Goal: Task Accomplishment & Management: Use online tool/utility

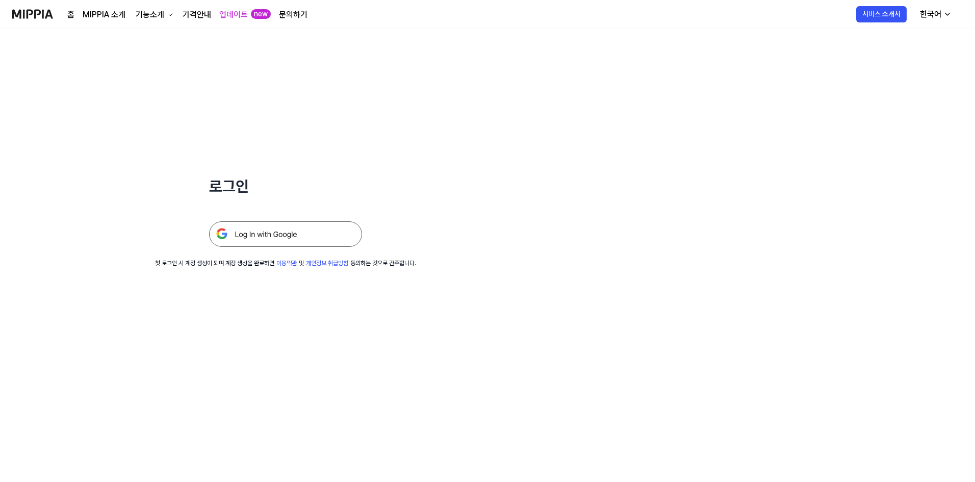
click at [280, 227] on img at bounding box center [285, 233] width 153 height 25
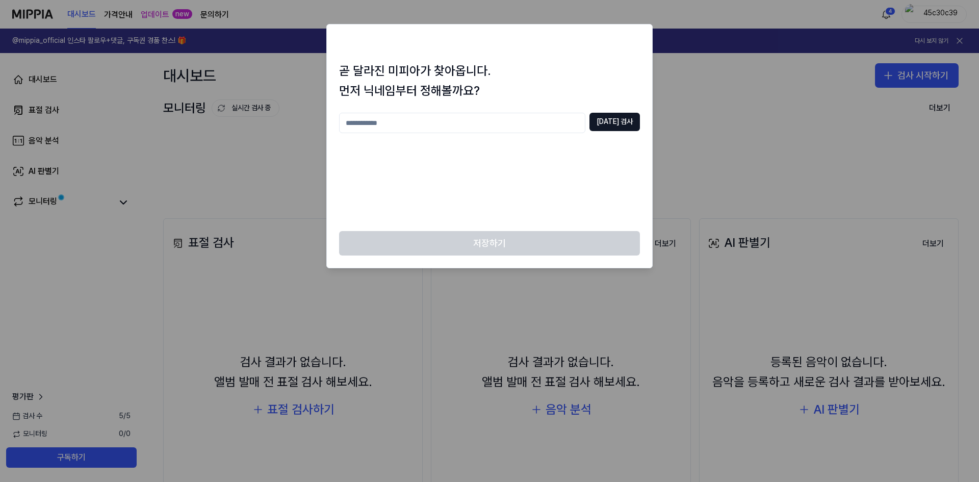
click at [517, 129] on input "text" at bounding box center [462, 123] width 246 height 20
type input "*"
type input "********"
click at [606, 128] on button "중복 검사" at bounding box center [614, 122] width 50 height 18
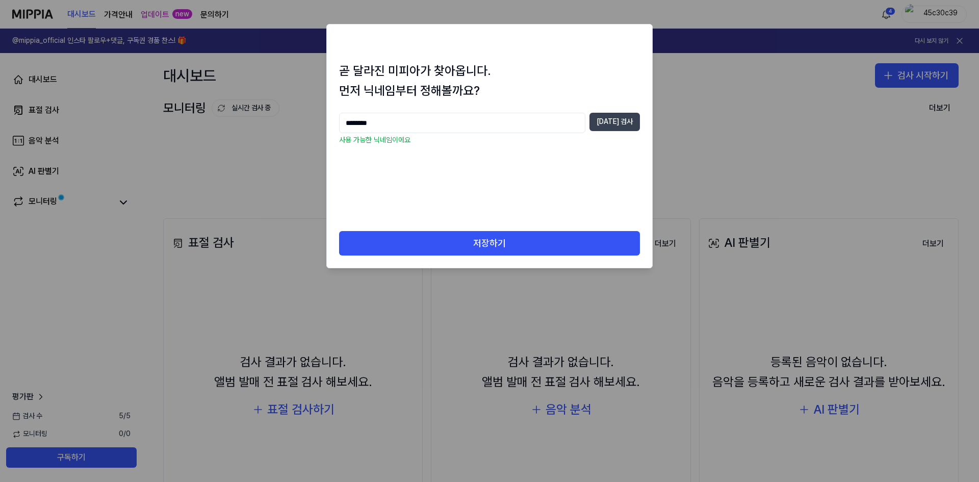
click at [612, 122] on button "중복 검사" at bounding box center [614, 122] width 50 height 18
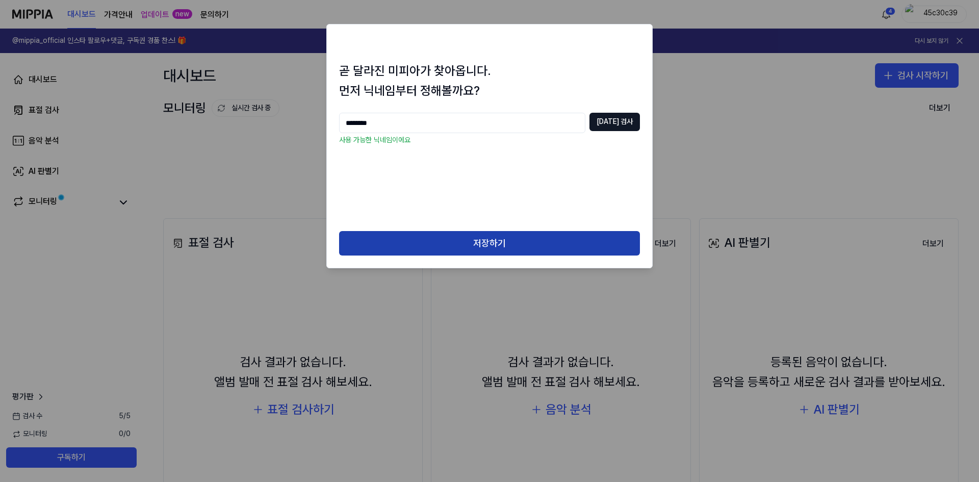
click at [547, 252] on button "저장하기" at bounding box center [489, 243] width 301 height 24
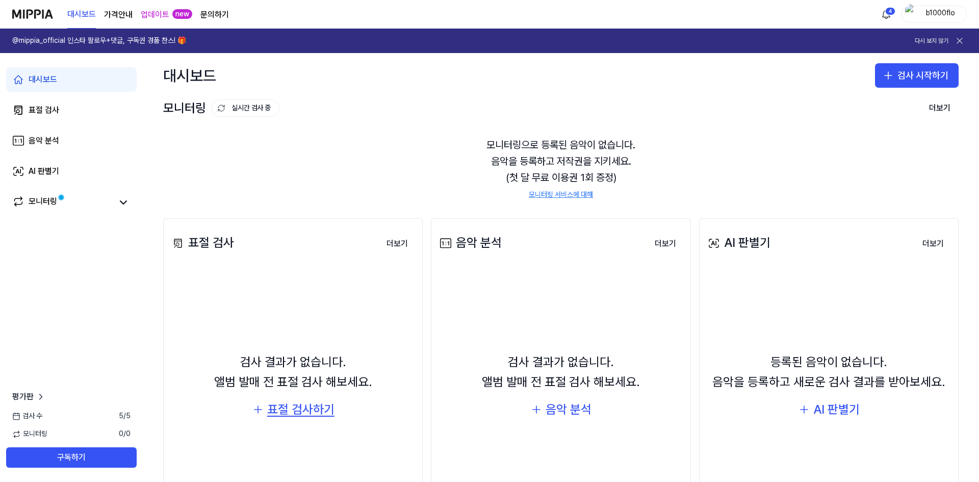
click at [289, 404] on div "표절 검사하기" at bounding box center [300, 409] width 67 height 19
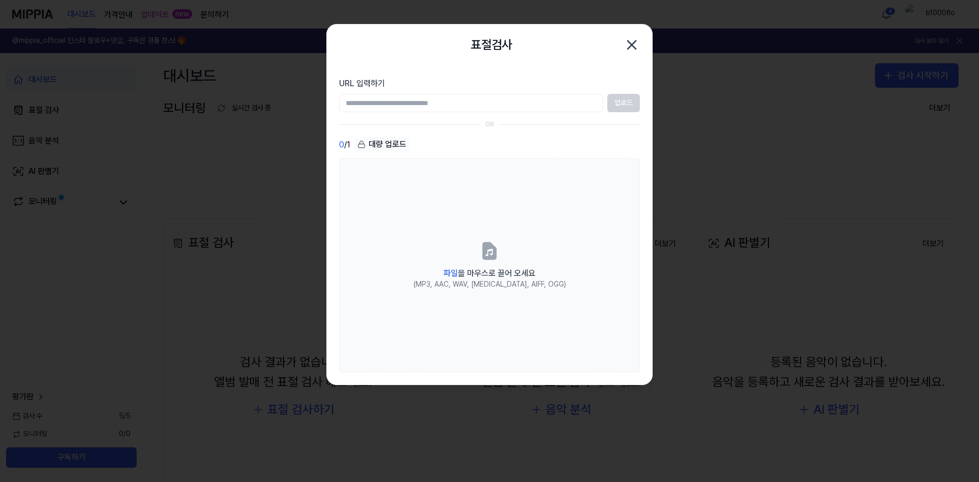
click at [436, 147] on div "0 / 1 대량 업로드" at bounding box center [489, 144] width 301 height 15
drag, startPoint x: 548, startPoint y: 40, endPoint x: 538, endPoint y: 34, distance: 11.3
click at [538, 34] on div "표절검사 닫기" at bounding box center [489, 44] width 325 height 41
click at [628, 48] on icon "button" at bounding box center [632, 45] width 8 height 8
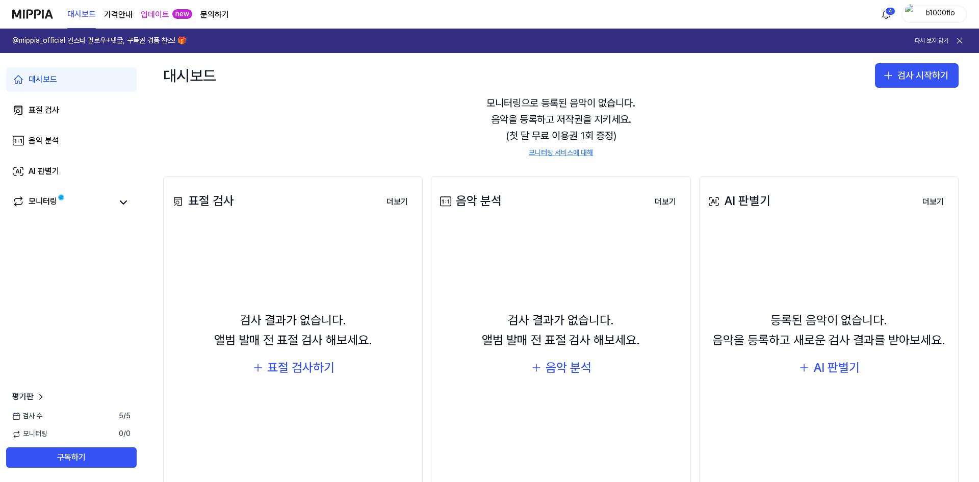
scroll to position [51, 0]
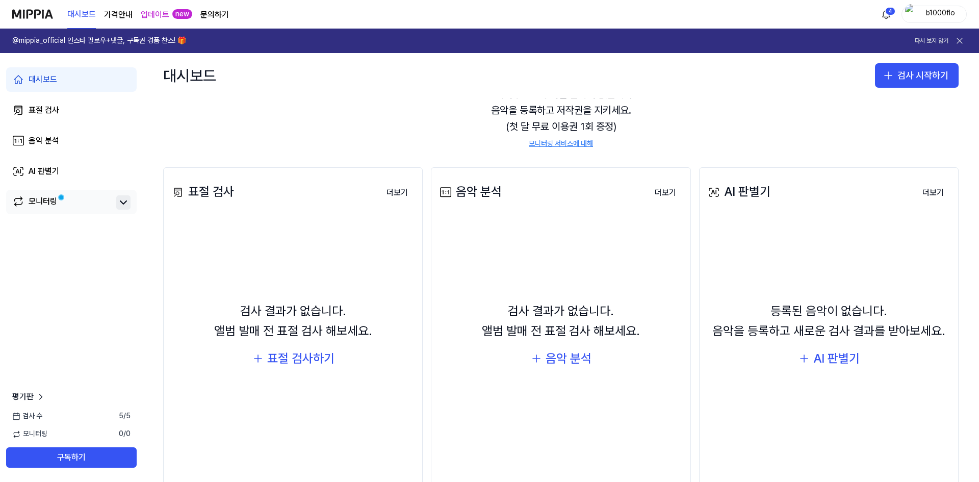
click at [119, 201] on icon at bounding box center [123, 202] width 12 height 12
click at [121, 199] on icon at bounding box center [123, 202] width 12 height 12
click at [309, 359] on div "표절 검사하기" at bounding box center [300, 358] width 67 height 19
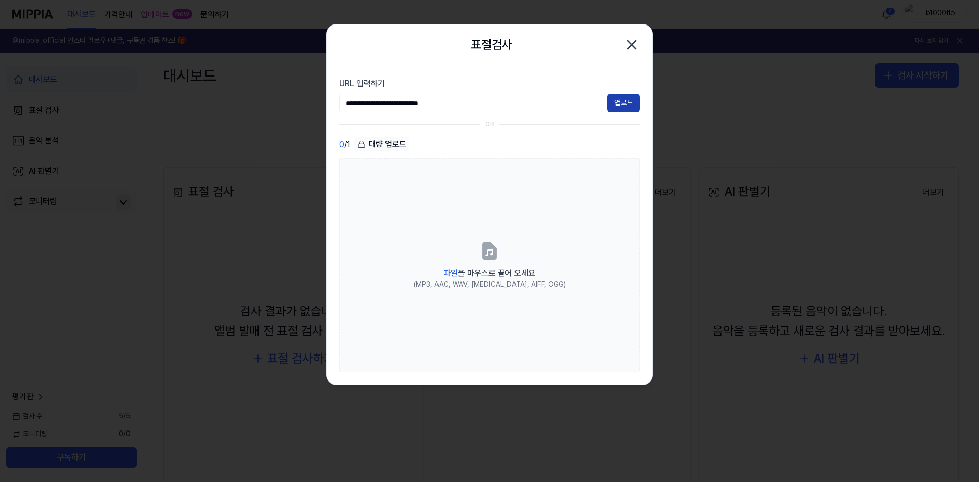
type input "**********"
click at [633, 107] on button "업로드" at bounding box center [623, 103] width 33 height 18
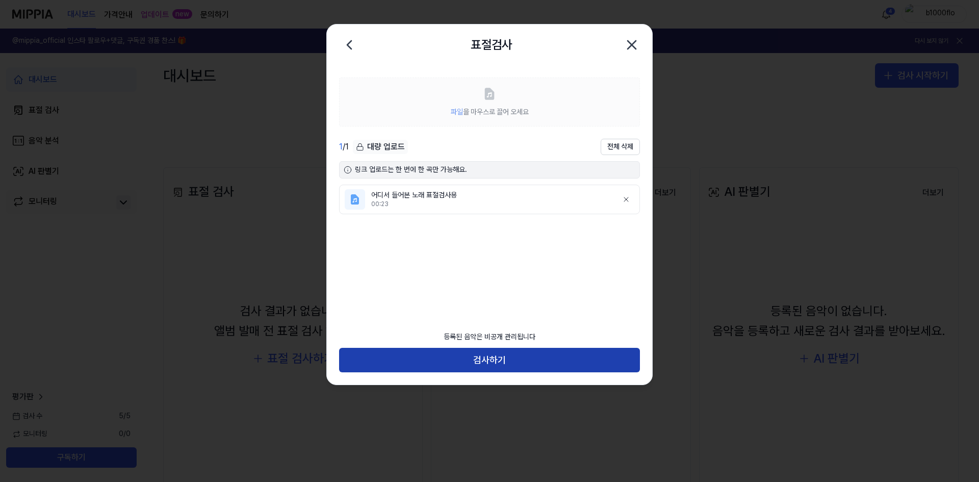
click at [542, 349] on button "검사하기" at bounding box center [489, 360] width 301 height 24
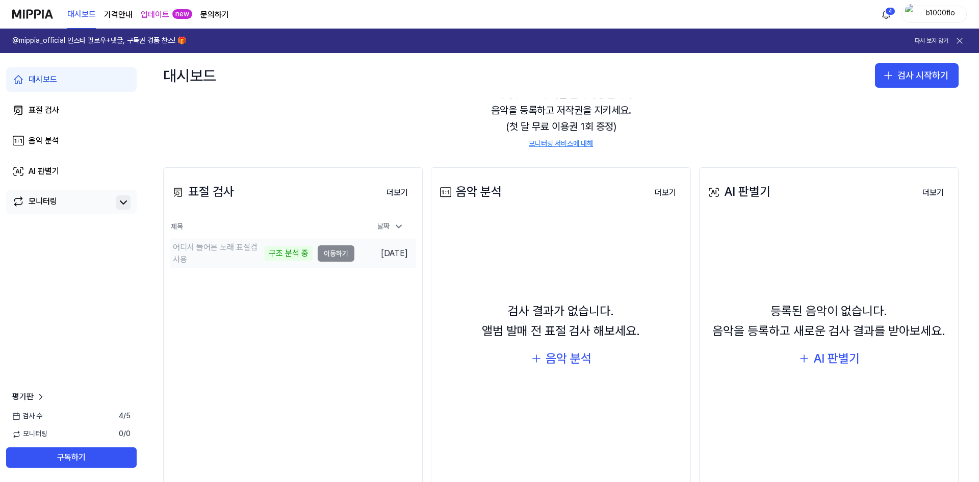
click at [338, 256] on td "어디서 들어본 노래 표절검사용 구조 분석 중 이동하기" at bounding box center [262, 253] width 185 height 29
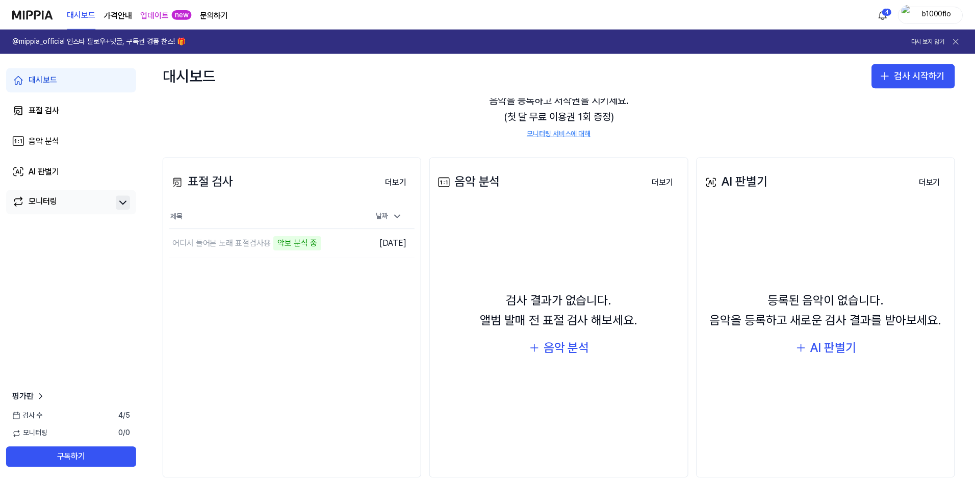
scroll to position [0, 0]
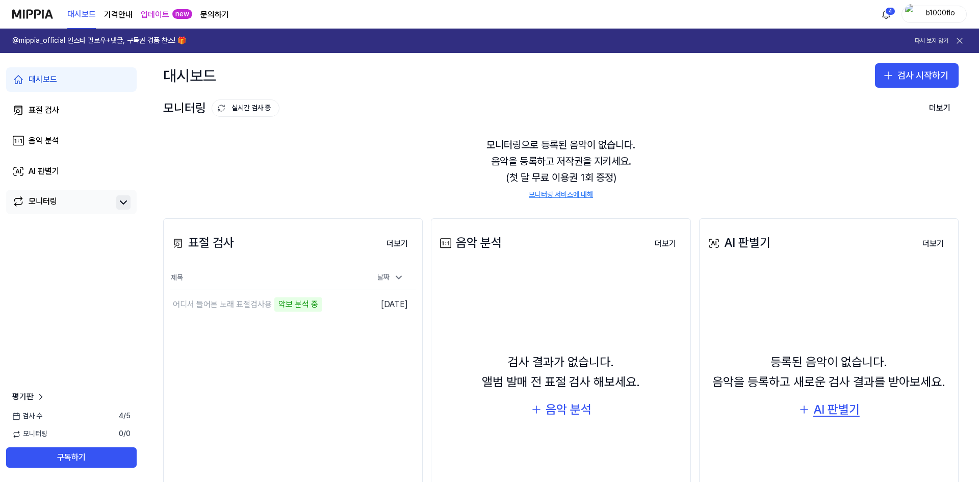
click at [850, 412] on div "AI 판별기" at bounding box center [836, 409] width 46 height 19
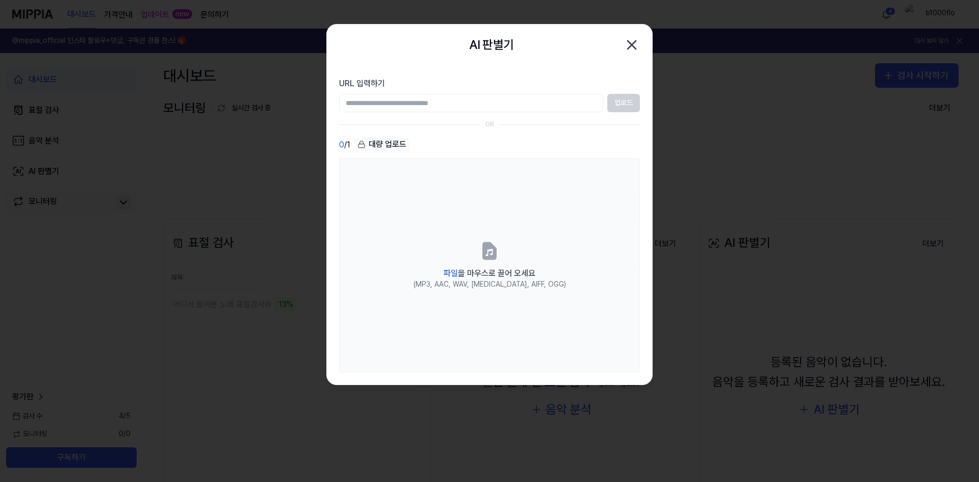
paste input "**********"
type input "**********"
click at [635, 104] on button "업로드" at bounding box center [623, 103] width 33 height 18
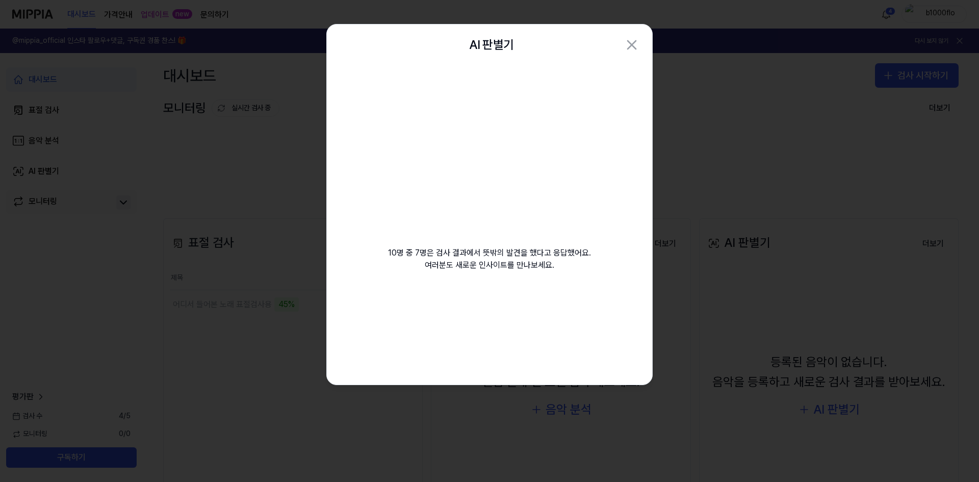
click at [600, 142] on div "10명 중 7명은 검사 결과에서 뜻밖의 발견을 했다고 응답했어요. 여러분도 새로운 인사이트를 만나보세요." at bounding box center [489, 180] width 325 height 230
drag, startPoint x: 600, startPoint y: 142, endPoint x: 728, endPoint y: 139, distance: 127.5
click at [610, 141] on div "10명 중 7명은 검사 결과에서 뜻밖의 발견을 했다고 응답했어요. 여러분도 새로운 인사이트를 만나보세요." at bounding box center [489, 180] width 325 height 230
click at [740, 138] on div at bounding box center [489, 241] width 979 height 482
click at [553, 196] on video at bounding box center [489, 163] width 147 height 147
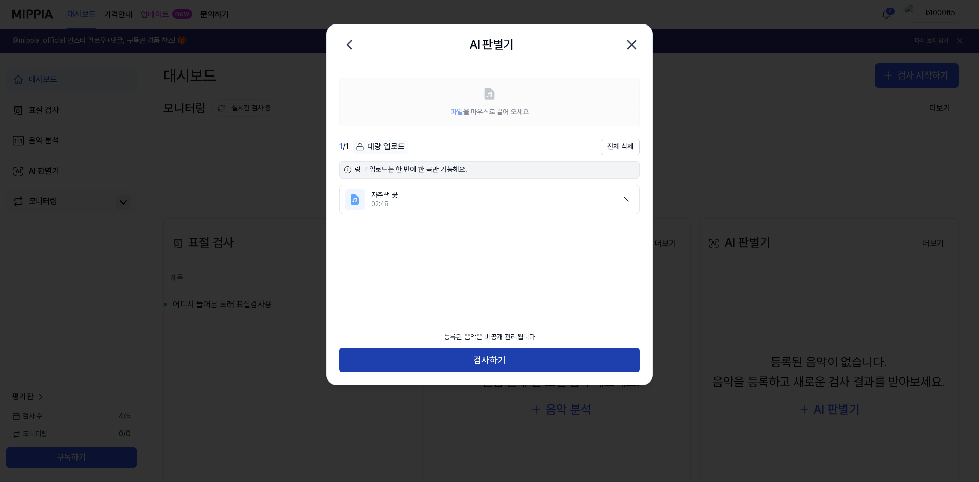
click at [515, 352] on button "검사하기" at bounding box center [489, 360] width 301 height 24
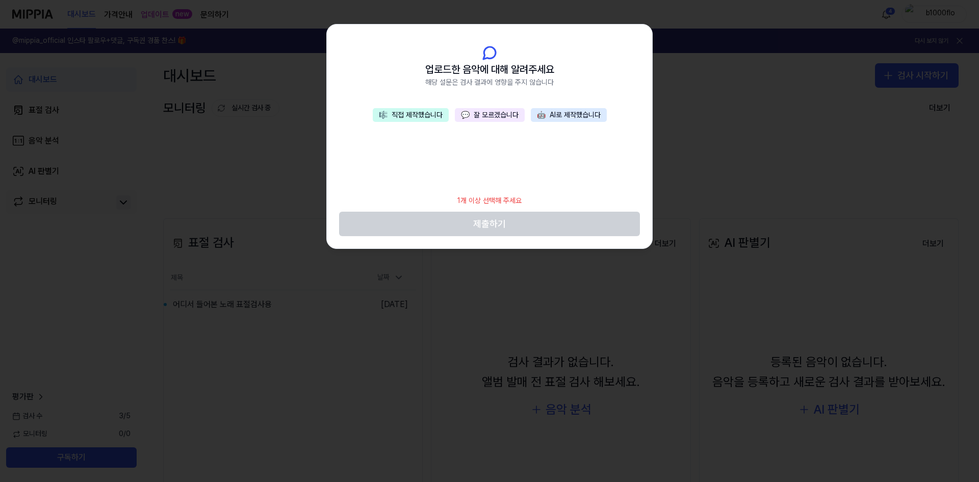
click at [423, 116] on button "🎼 직접 제작했습니다" at bounding box center [411, 115] width 76 height 14
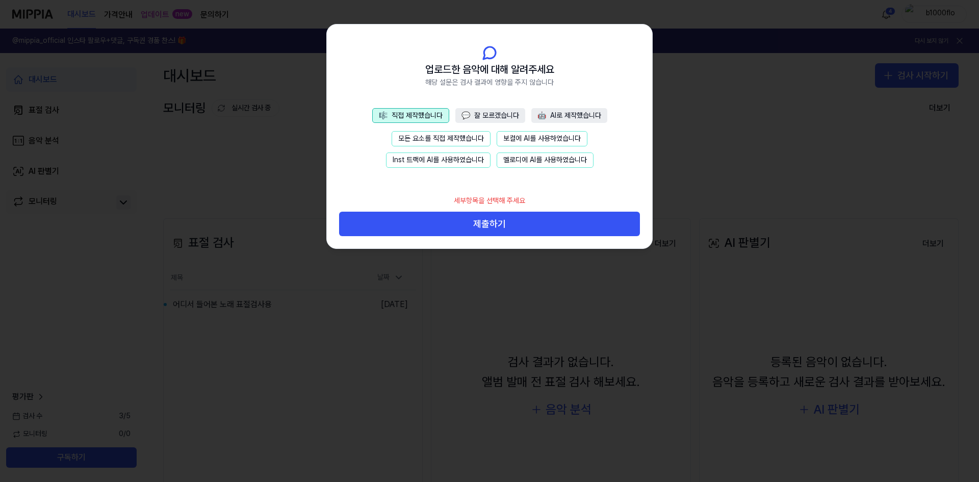
click at [482, 143] on button "모든 요소를 직접 제작했습니다" at bounding box center [441, 138] width 99 height 15
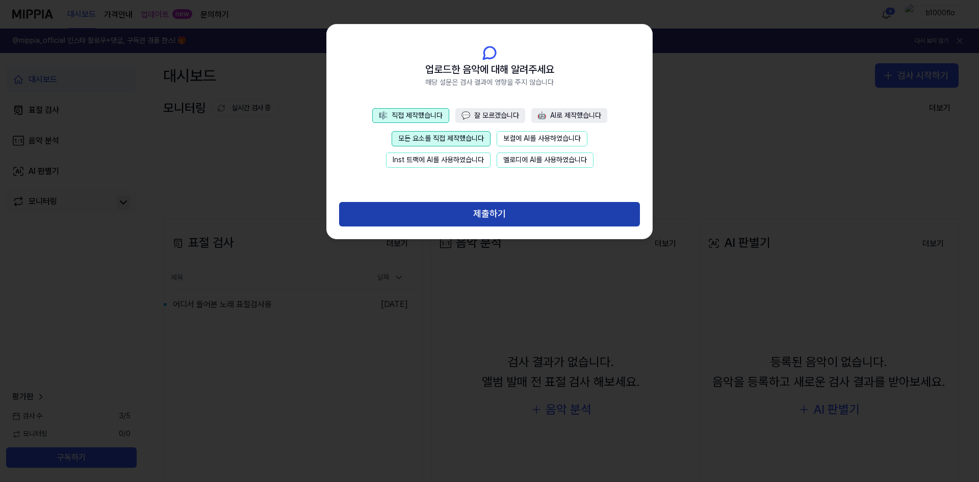
click at [494, 210] on button "제출하기" at bounding box center [489, 214] width 301 height 24
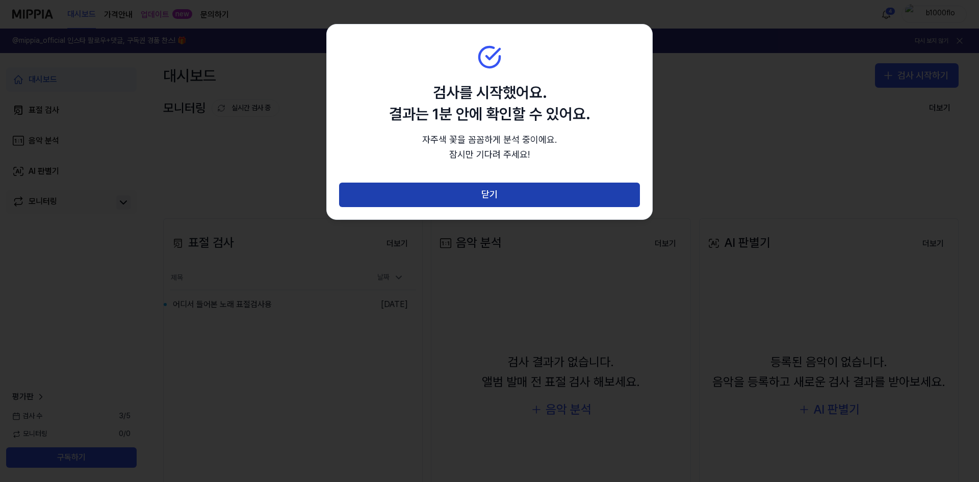
click at [513, 189] on button "닫기" at bounding box center [489, 195] width 301 height 24
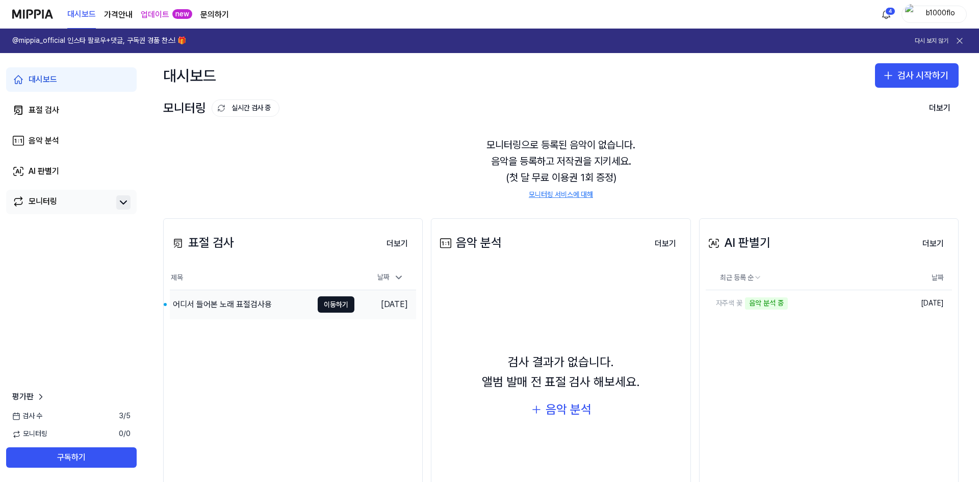
click at [261, 301] on div "어디서 들어본 노래 표절검사용" at bounding box center [222, 304] width 99 height 12
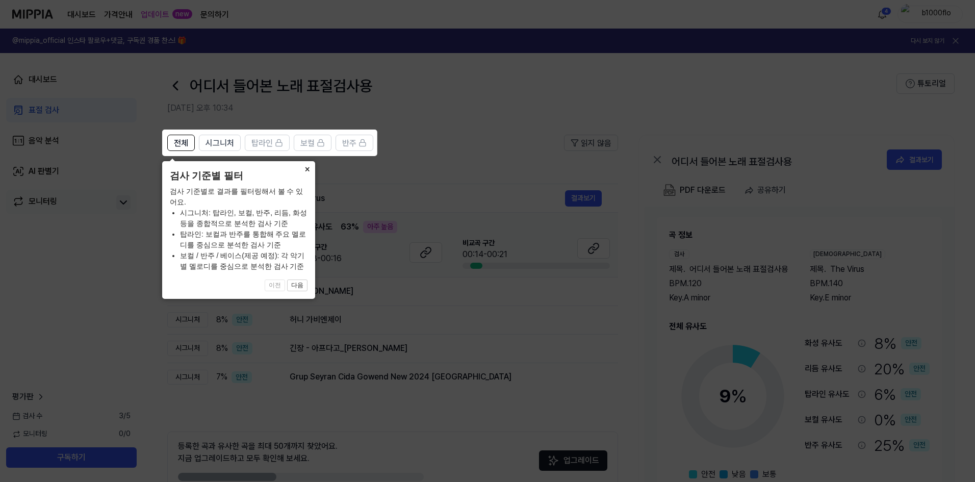
click at [305, 168] on button "×" at bounding box center [307, 168] width 16 height 14
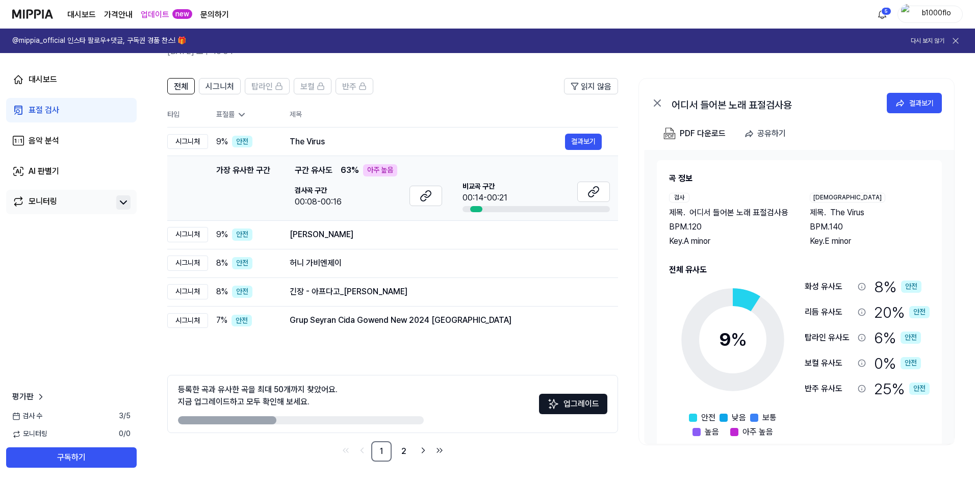
click at [473, 195] on div "00:14-00:21" at bounding box center [484, 198] width 45 height 12
drag, startPoint x: 478, startPoint y: 204, endPoint x: 433, endPoint y: 201, distance: 45.0
click at [476, 206] on div "비교곡 구간 00:14-00:21" at bounding box center [535, 196] width 147 height 31
click at [424, 203] on button at bounding box center [425, 196] width 33 height 20
click at [584, 193] on button at bounding box center [593, 191] width 33 height 20
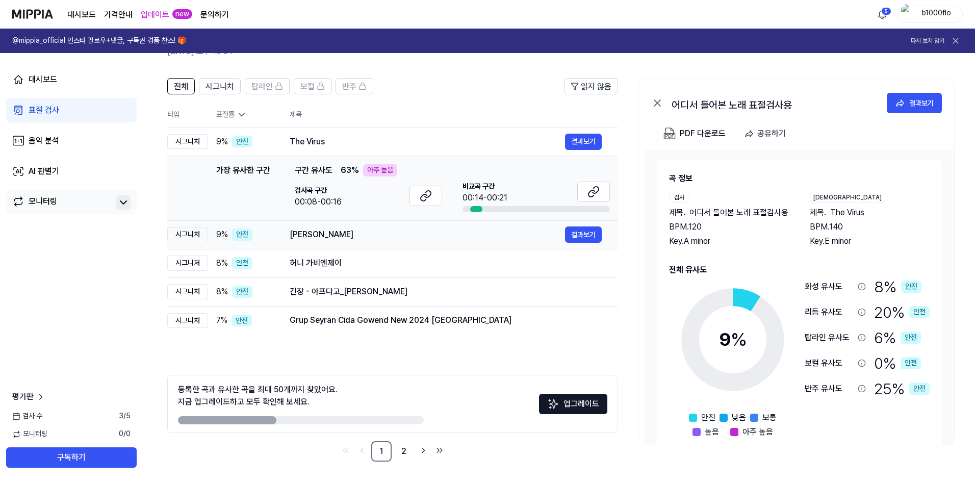
click at [320, 238] on div "Bernies Tune" at bounding box center [427, 234] width 275 height 12
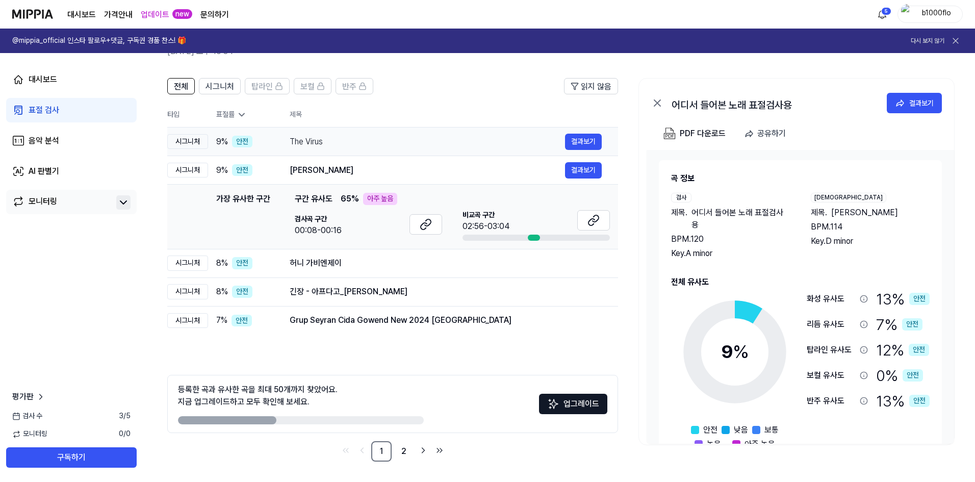
click at [320, 148] on div "The Virus 결과보기" at bounding box center [446, 142] width 312 height 16
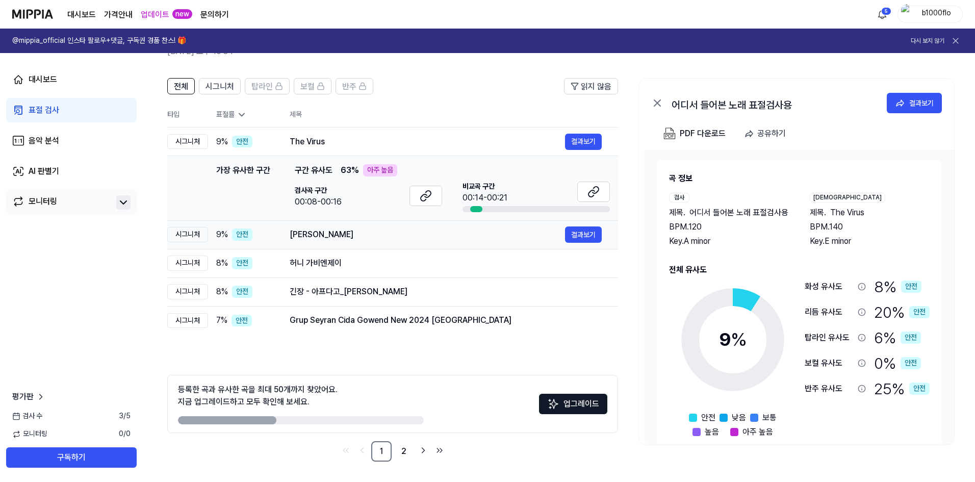
click at [330, 238] on div "Bernies Tune" at bounding box center [427, 234] width 275 height 12
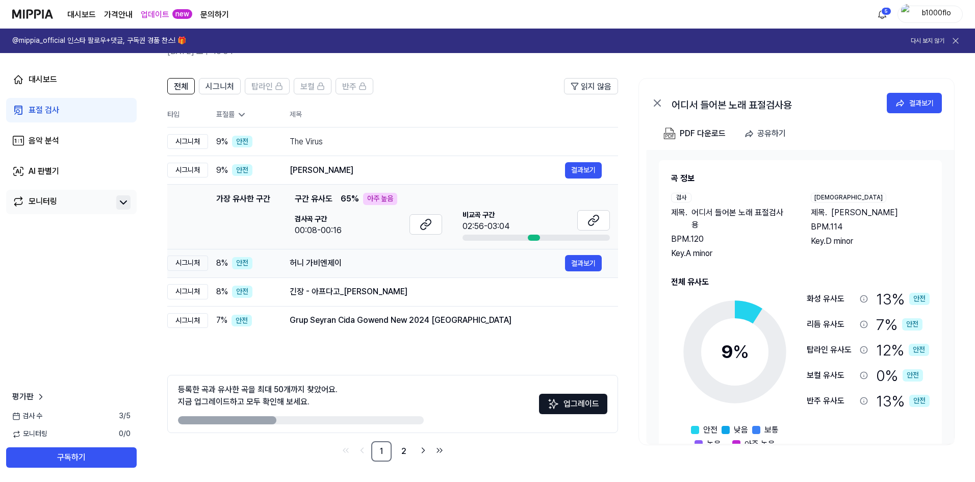
click at [328, 257] on div "허니 가비엔제이" at bounding box center [427, 263] width 275 height 12
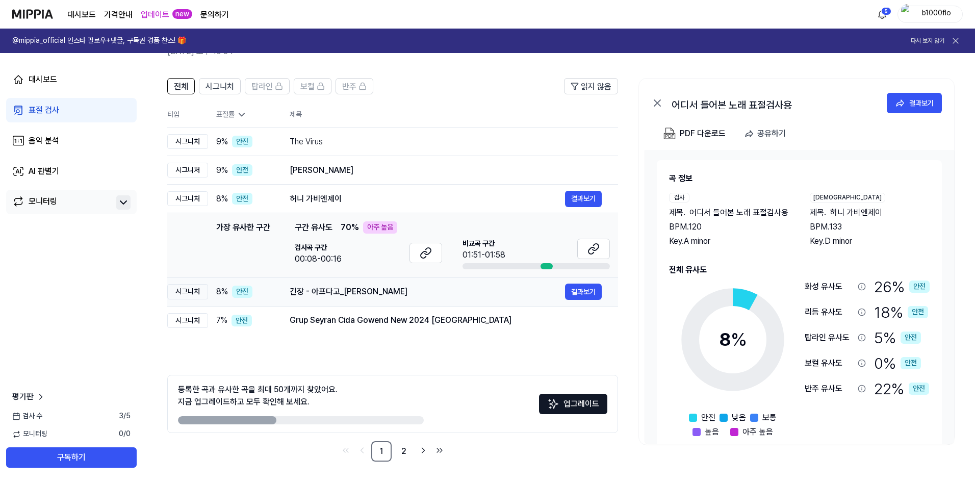
click at [329, 292] on div "긴장 - 아프다고_김정민" at bounding box center [427, 291] width 275 height 12
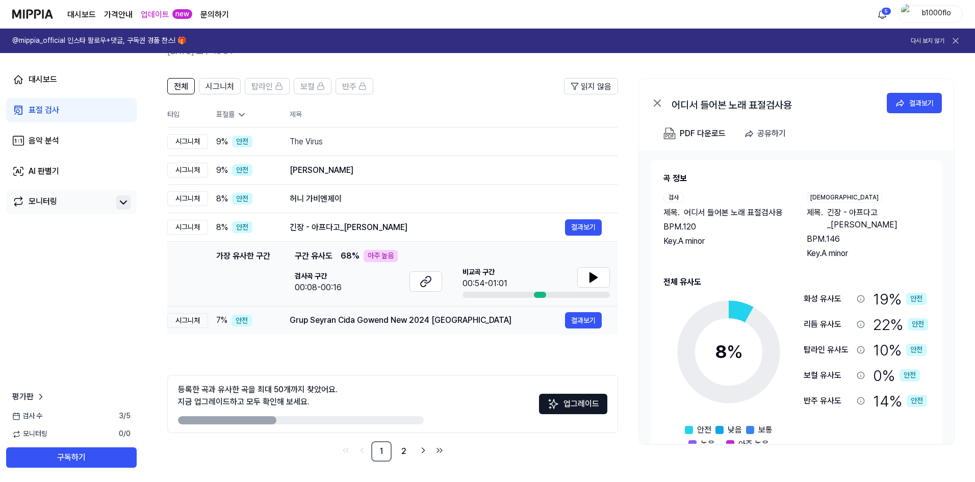
click at [330, 317] on div "Grup Seyran Cida Gowend New 2024 Lengnau" at bounding box center [427, 320] width 275 height 12
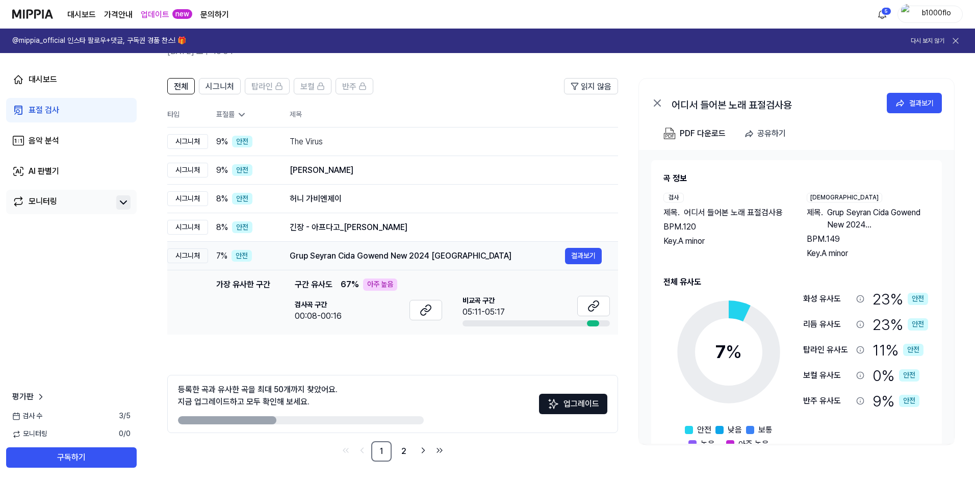
click at [330, 254] on div "Grup Seyran Cida Gowend New 2024 Lengnau" at bounding box center [427, 256] width 275 height 12
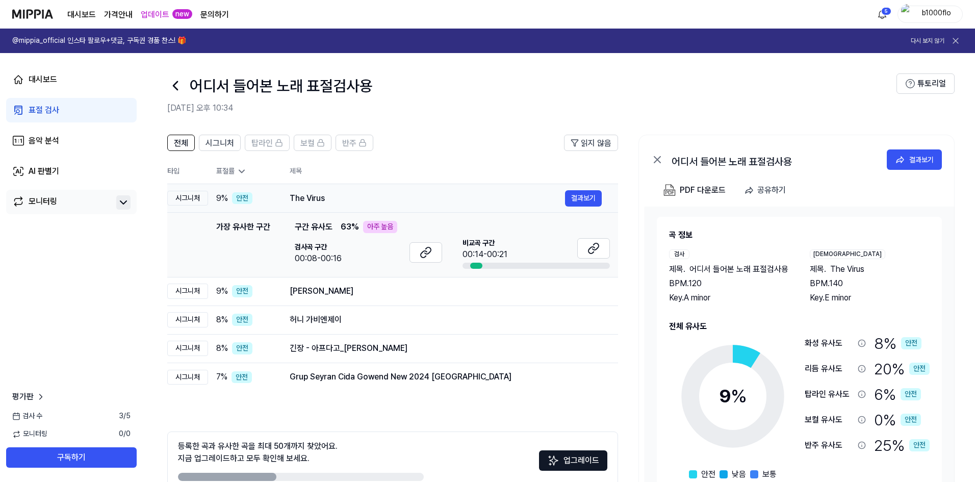
click at [298, 198] on div "The Virus" at bounding box center [427, 198] width 275 height 12
click at [320, 209] on td "The Virus 결과보기" at bounding box center [445, 198] width 345 height 29
click at [315, 201] on div "The Virus" at bounding box center [427, 198] width 275 height 12
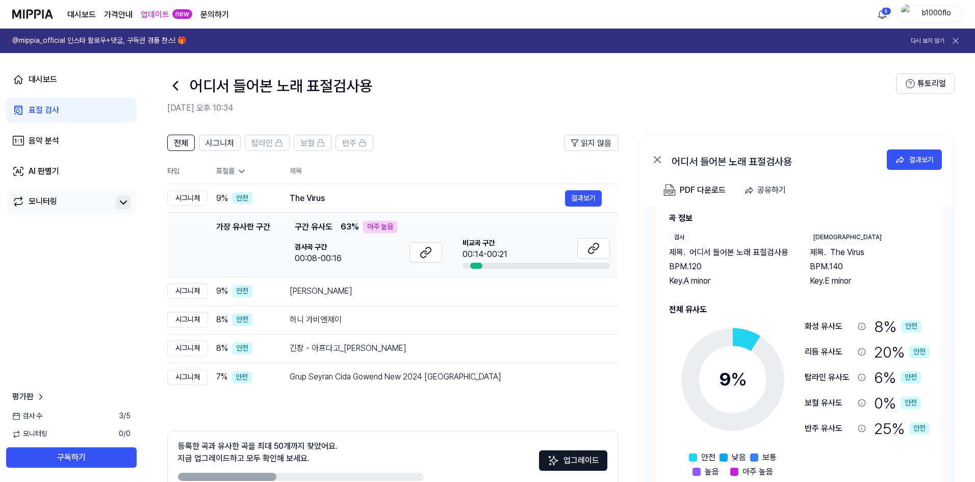
click at [846, 196] on div "PDF 다운로드 공유하기" at bounding box center [796, 193] width 315 height 27
click at [73, 75] on link "대시보드" at bounding box center [71, 79] width 131 height 24
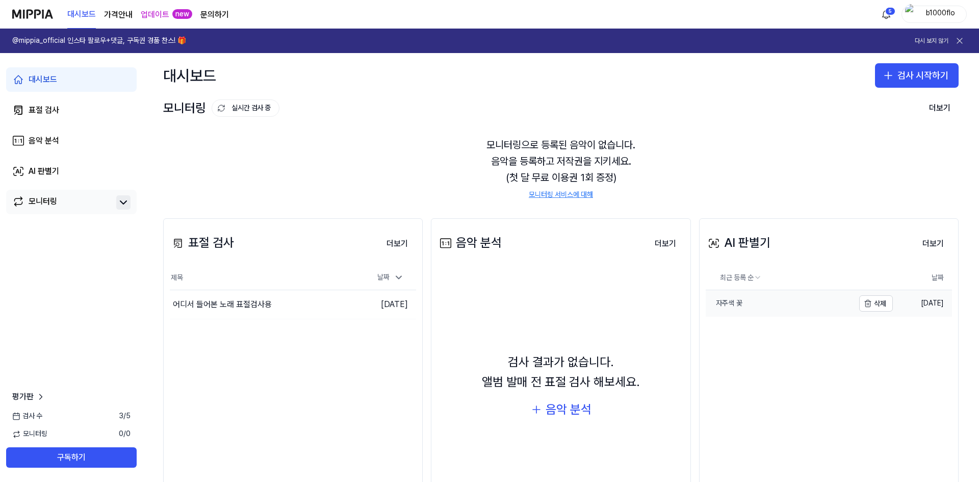
click at [758, 291] on link "자주색 꽃" at bounding box center [780, 303] width 148 height 27
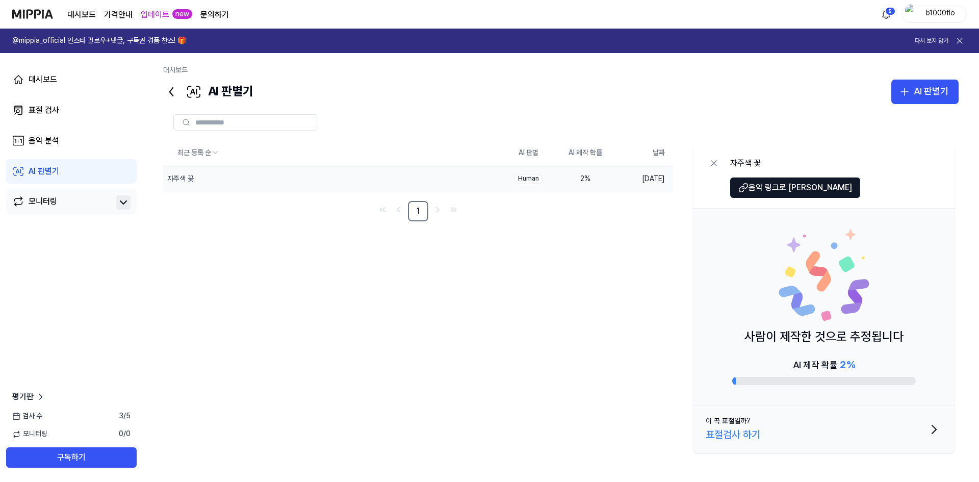
click at [751, 425] on div "이 곡 표절일까? 표절검사 하기" at bounding box center [733, 429] width 55 height 27
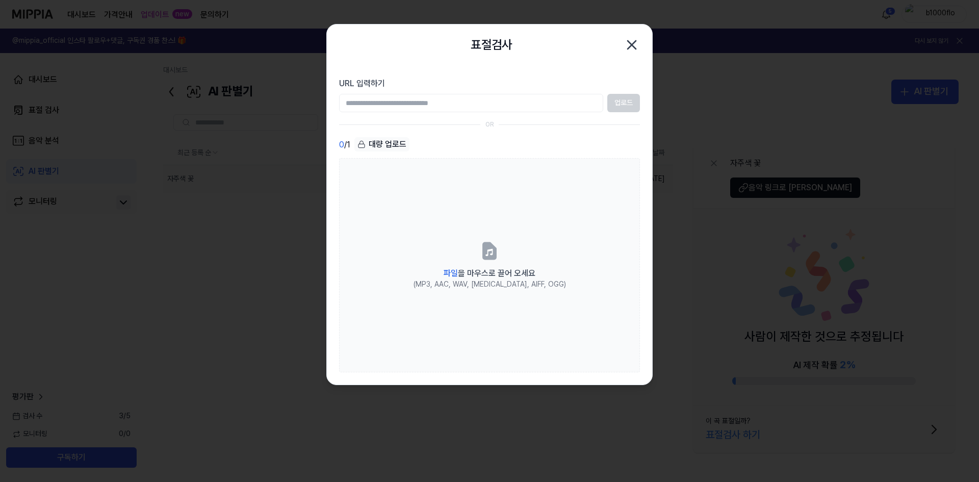
type input "**********"
click at [636, 108] on button "업로드" at bounding box center [623, 103] width 33 height 18
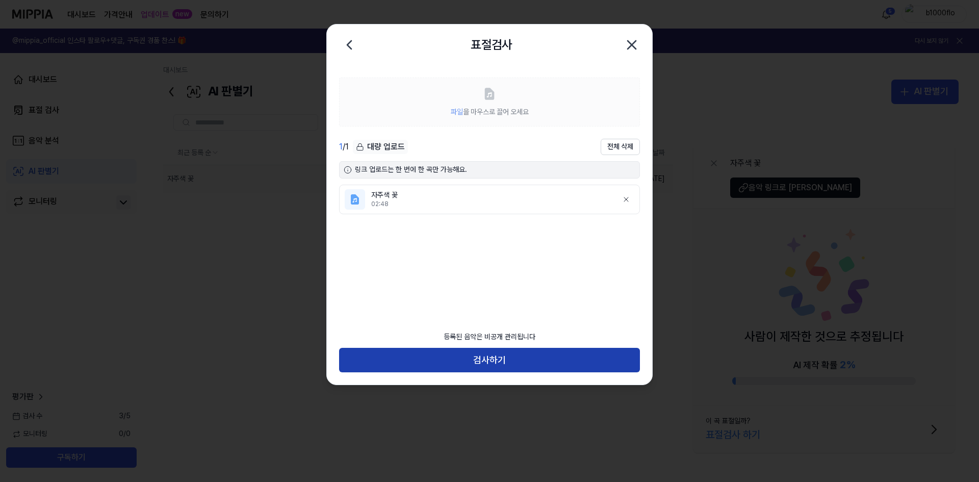
click at [508, 354] on button "검사하기" at bounding box center [489, 360] width 301 height 24
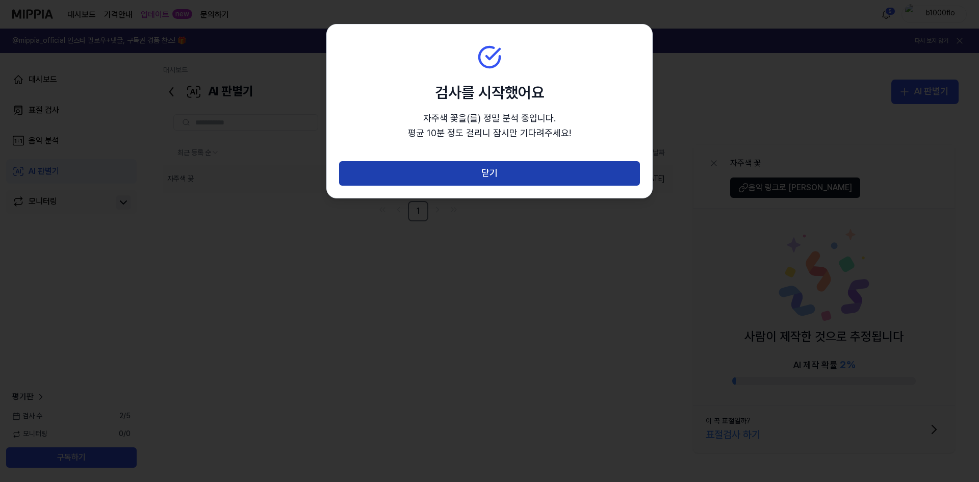
click at [498, 181] on button "닫기" at bounding box center [489, 173] width 301 height 24
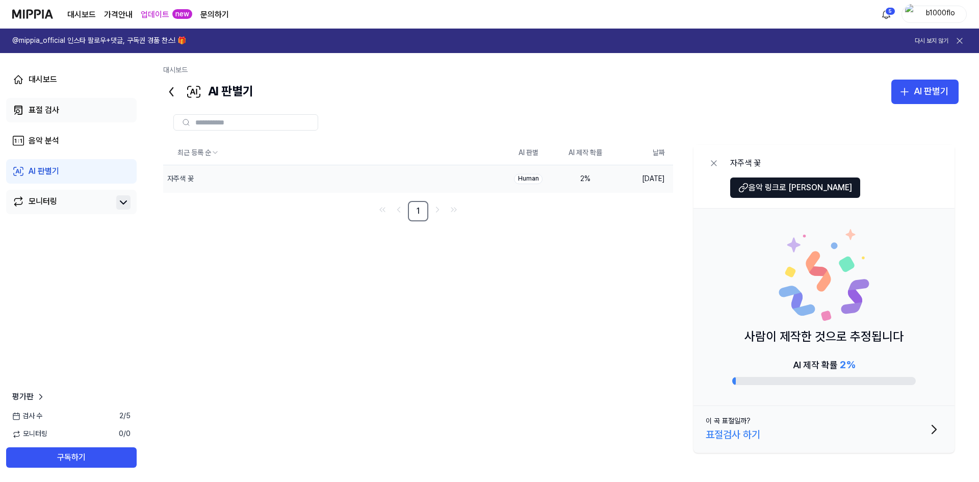
click at [51, 122] on link "표절 검사" at bounding box center [71, 110] width 131 height 24
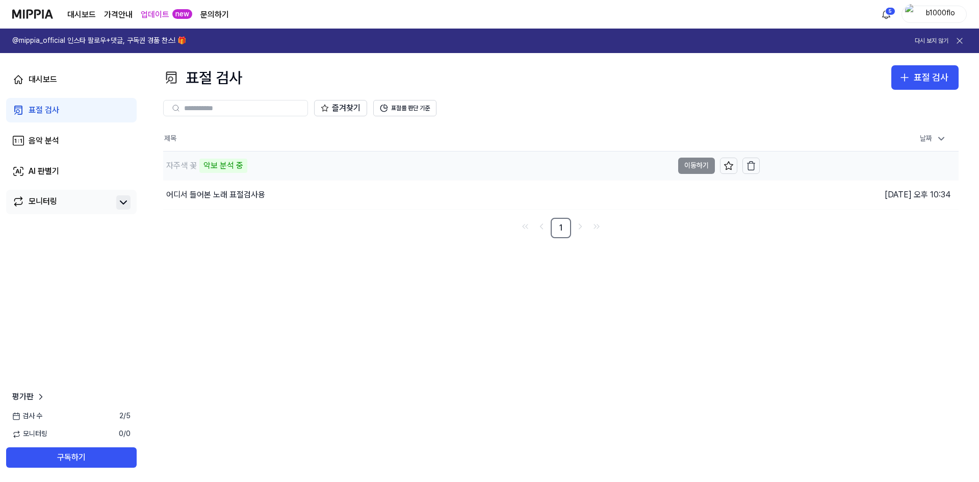
click at [706, 169] on td "자주색 꽃 악보 분석 중 이동하기" at bounding box center [461, 165] width 596 height 29
click at [698, 195] on button "이동하기" at bounding box center [696, 195] width 37 height 16
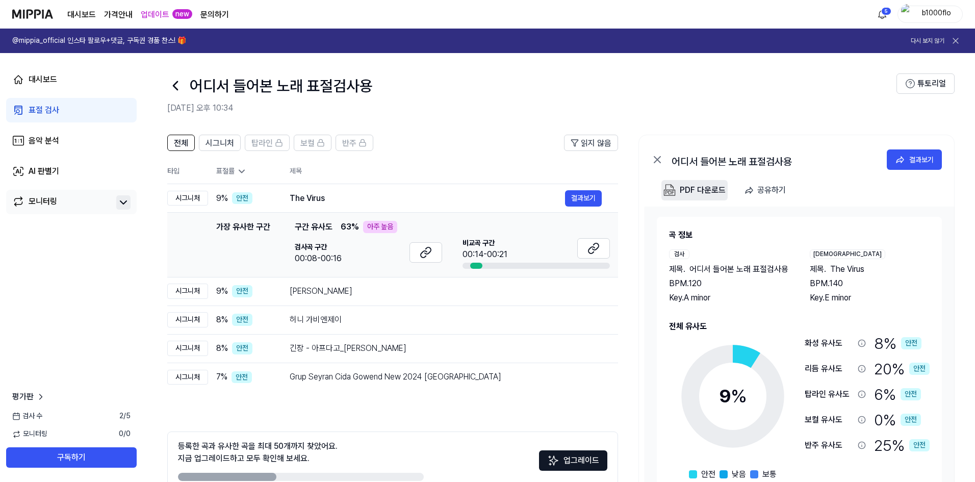
click at [694, 191] on div "PDF 다운로드" at bounding box center [703, 190] width 46 height 13
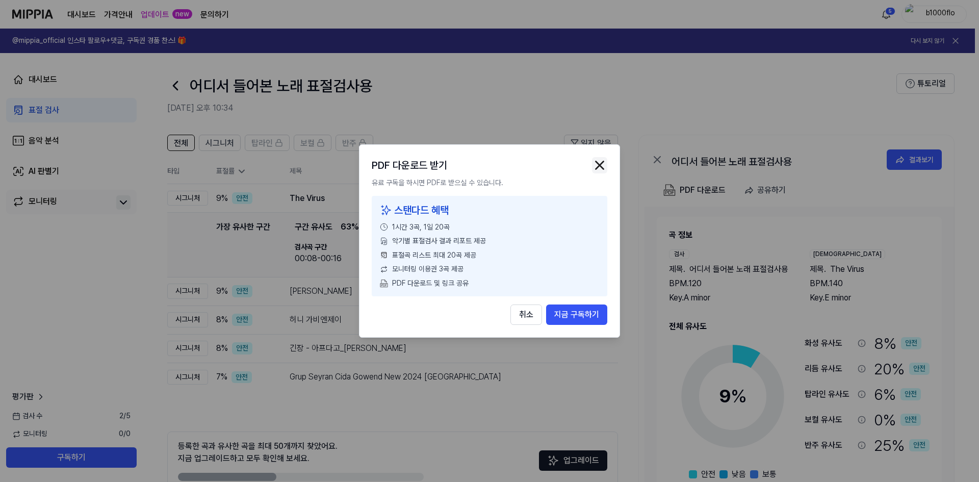
click at [599, 161] on img "button" at bounding box center [599, 165] width 15 height 15
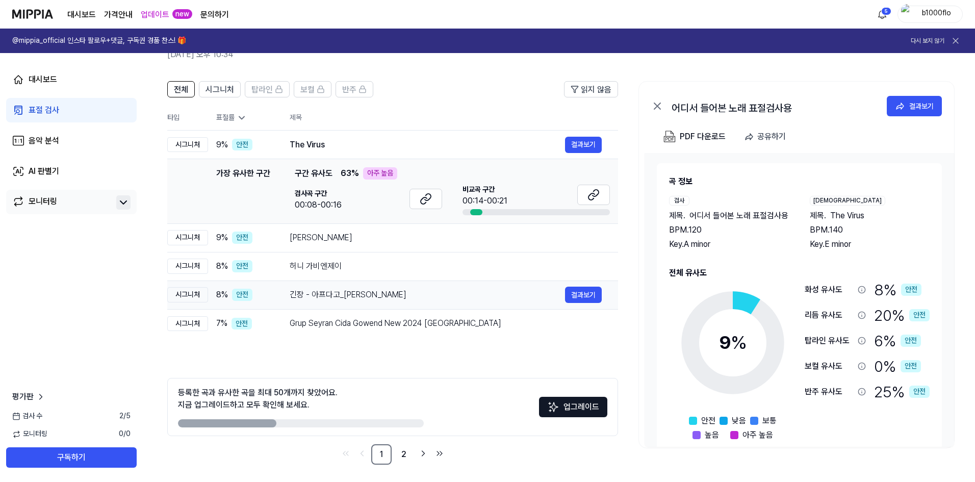
scroll to position [57, 0]
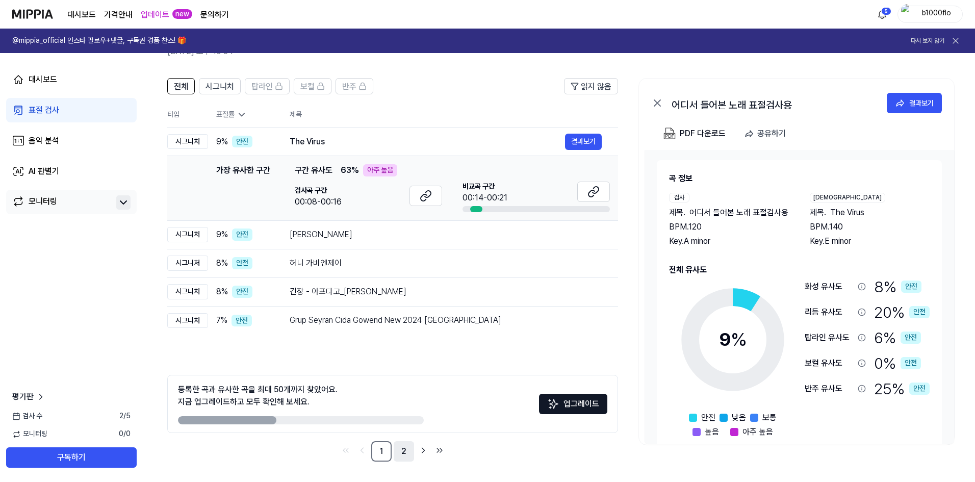
click at [405, 453] on link "2" at bounding box center [404, 451] width 20 height 20
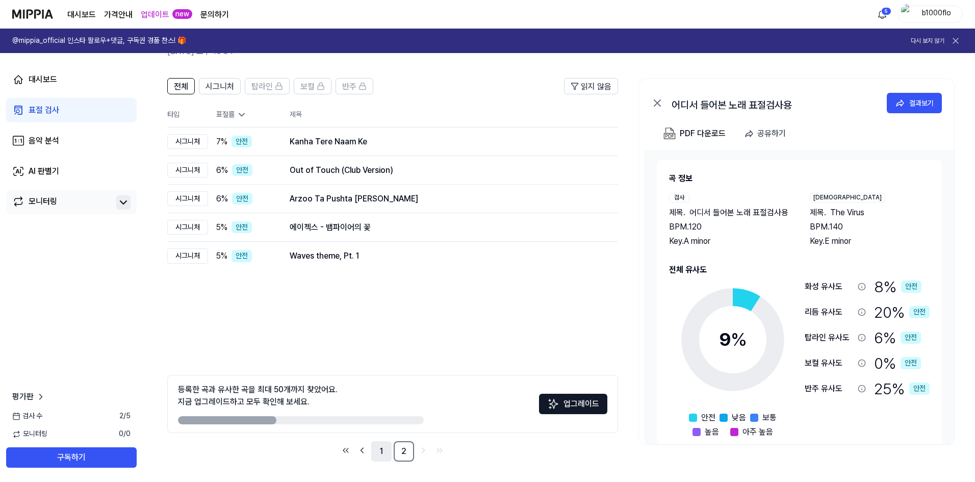
click at [383, 448] on link "1" at bounding box center [381, 451] width 20 height 20
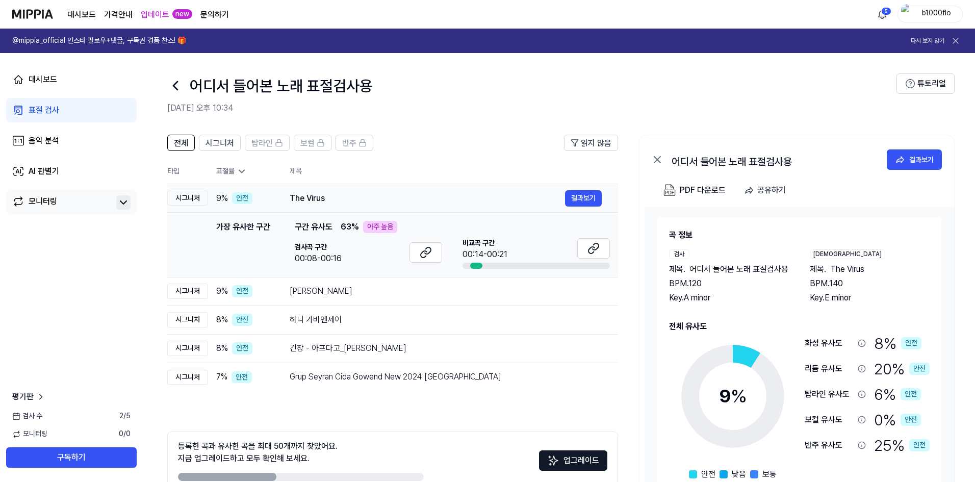
click at [459, 194] on div "The Virus" at bounding box center [427, 198] width 275 height 12
